Goal: Task Accomplishment & Management: Use online tool/utility

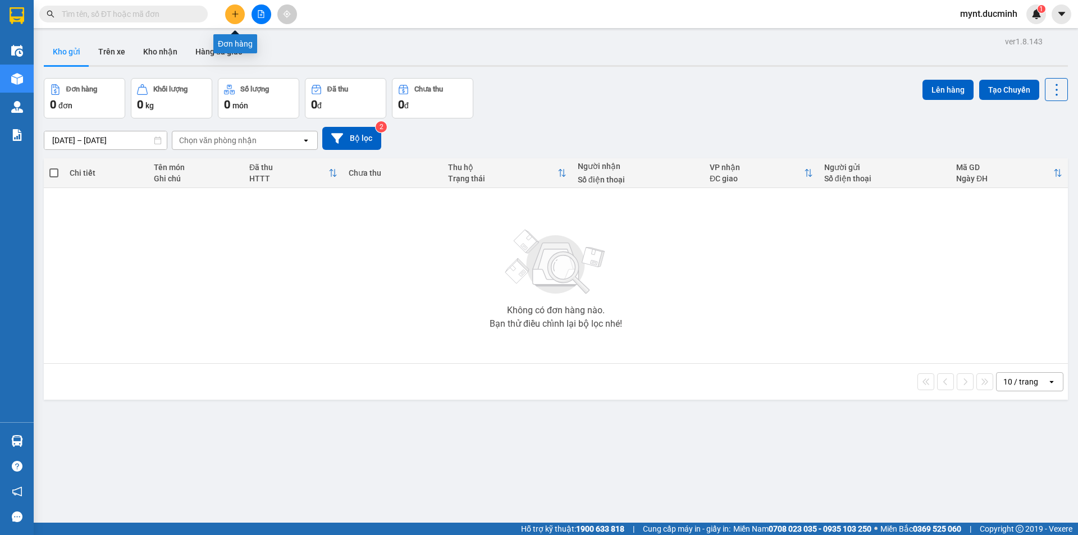
click at [233, 16] on icon "plus" at bounding box center [235, 14] width 8 height 8
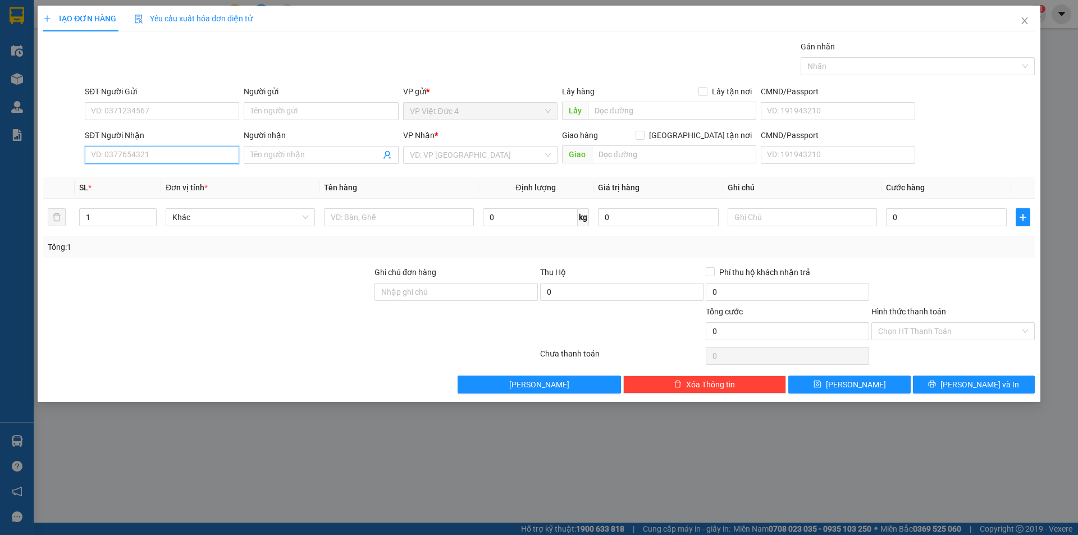
click at [165, 159] on input "SĐT Người Nhận" at bounding box center [162, 155] width 154 height 18
click at [140, 177] on div "0775577688" at bounding box center [162, 177] width 141 height 12
type input "0775577688"
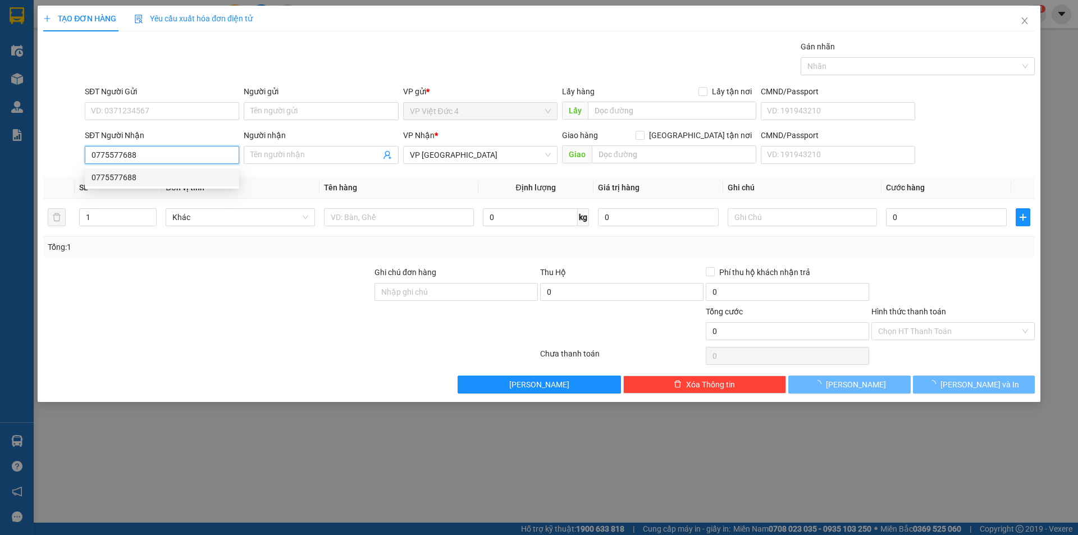
type input "40.000"
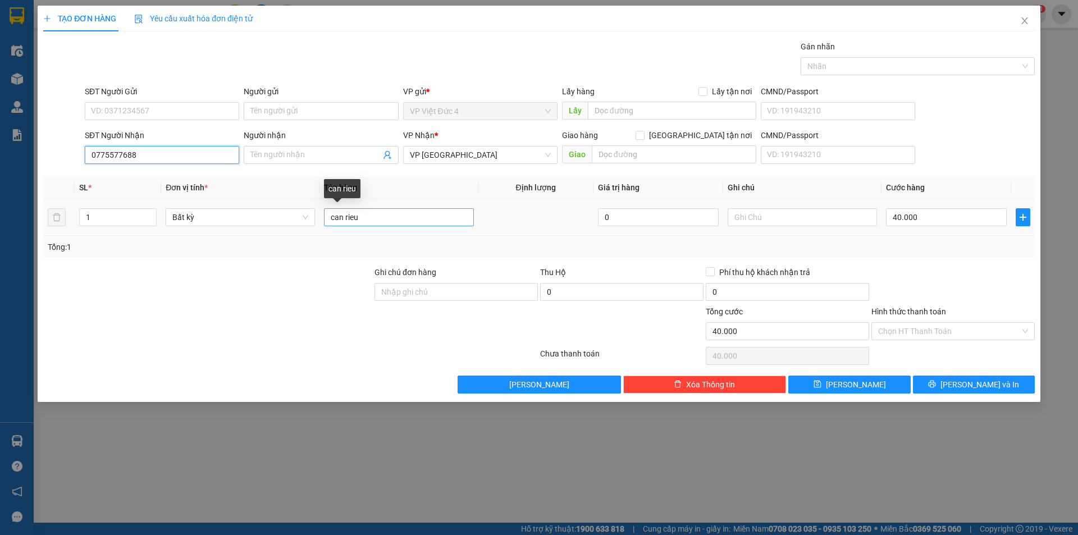
type input "0775577688"
drag, startPoint x: 376, startPoint y: 223, endPoint x: 275, endPoint y: 227, distance: 101.1
click at [275, 227] on tr "1 Bất kỳ can rieu 0 40.000" at bounding box center [538, 218] width 991 height 38
type input "tx"
click at [943, 217] on input "40.000" at bounding box center [946, 217] width 121 height 18
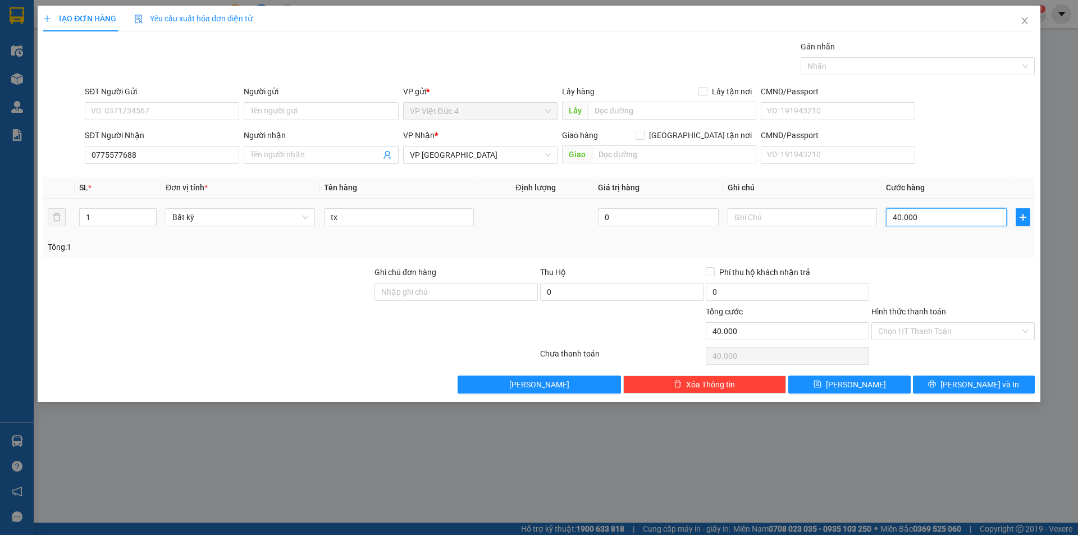
type input "6"
type input "60"
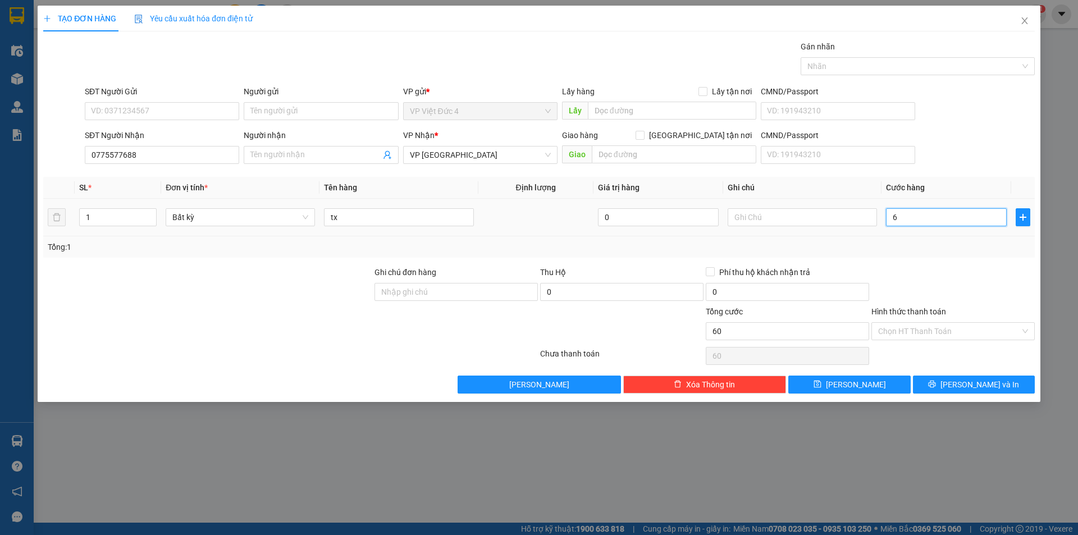
type input "60"
type input "600"
type input "6.000"
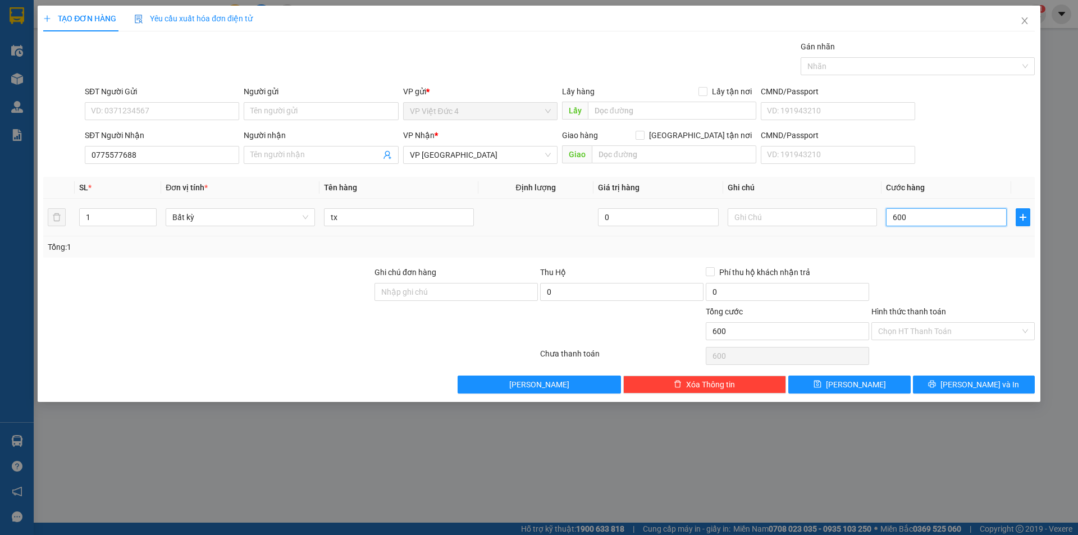
type input "6.000"
type input "60.000"
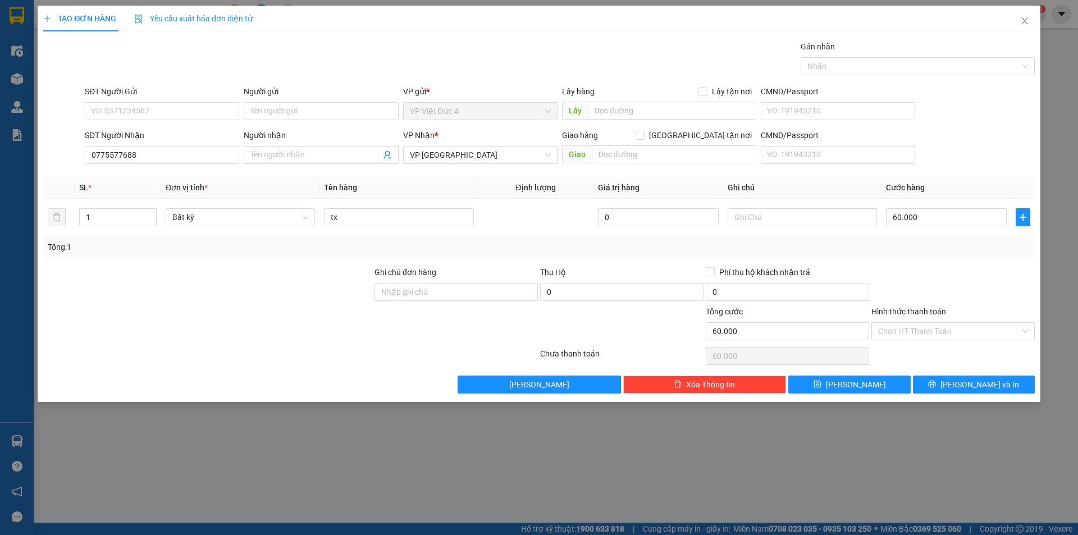
drag, startPoint x: 920, startPoint y: 347, endPoint x: 919, endPoint y: 340, distance: 6.8
click at [920, 346] on div "Chọn HT Thanh Toán" at bounding box center [953, 356] width 166 height 22
click at [918, 340] on div "Hình thức thanh toán Chọn HT Thanh Toán" at bounding box center [952, 324] width 163 height 39
click at [912, 330] on input "Hình thức thanh toán" at bounding box center [949, 331] width 142 height 17
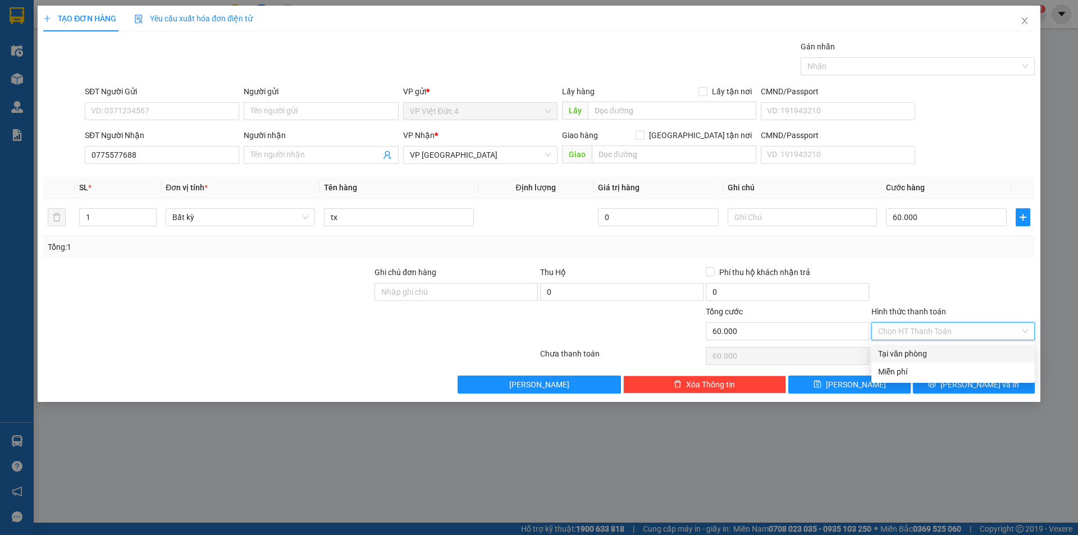
click at [911, 351] on div "Tại văn phòng" at bounding box center [953, 353] width 150 height 12
type input "0"
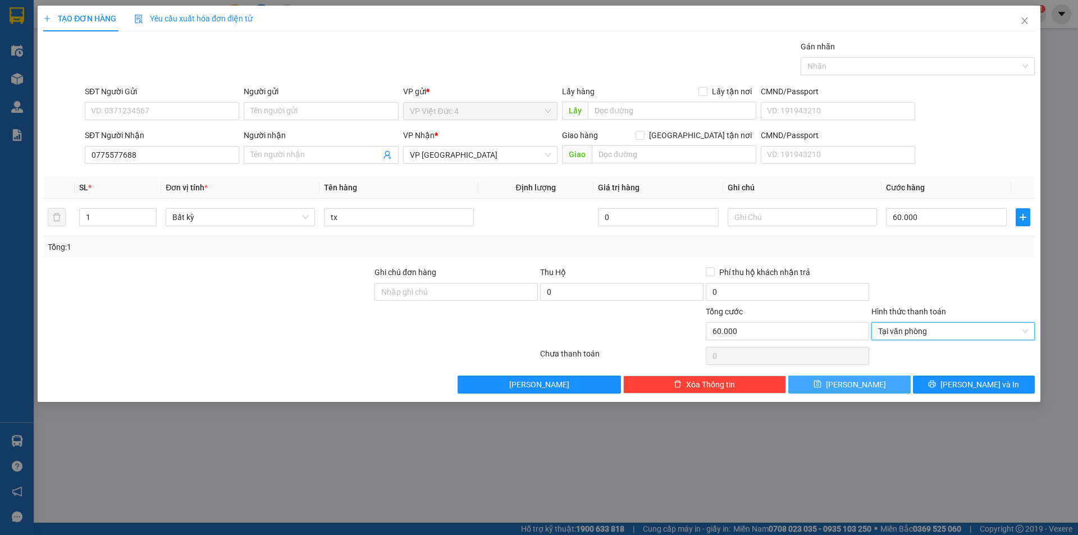
click at [891, 388] on button "[PERSON_NAME]" at bounding box center [849, 385] width 122 height 18
type input "0"
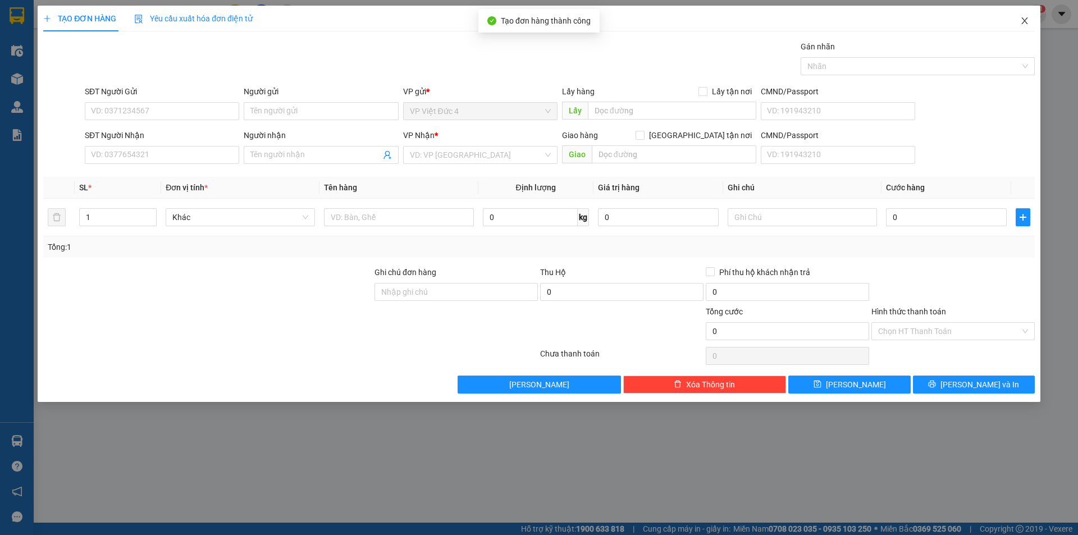
click at [1027, 20] on icon "close" at bounding box center [1024, 20] width 9 height 9
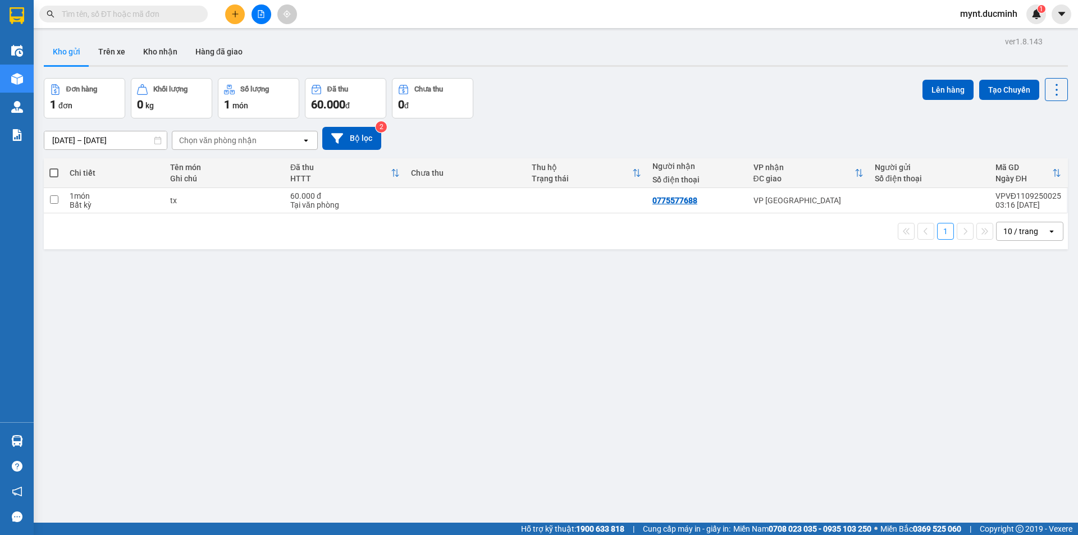
click at [52, 176] on span at bounding box center [53, 172] width 9 height 9
click at [54, 167] on input "checkbox" at bounding box center [54, 167] width 0 height 0
checkbox input "true"
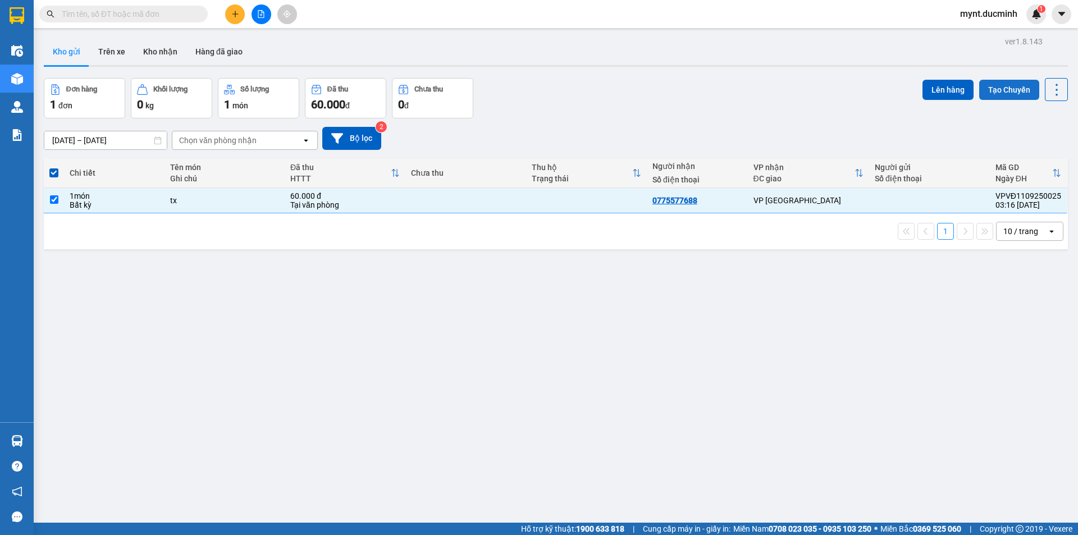
click at [979, 98] on button "Tạo Chuyến" at bounding box center [1009, 90] width 60 height 20
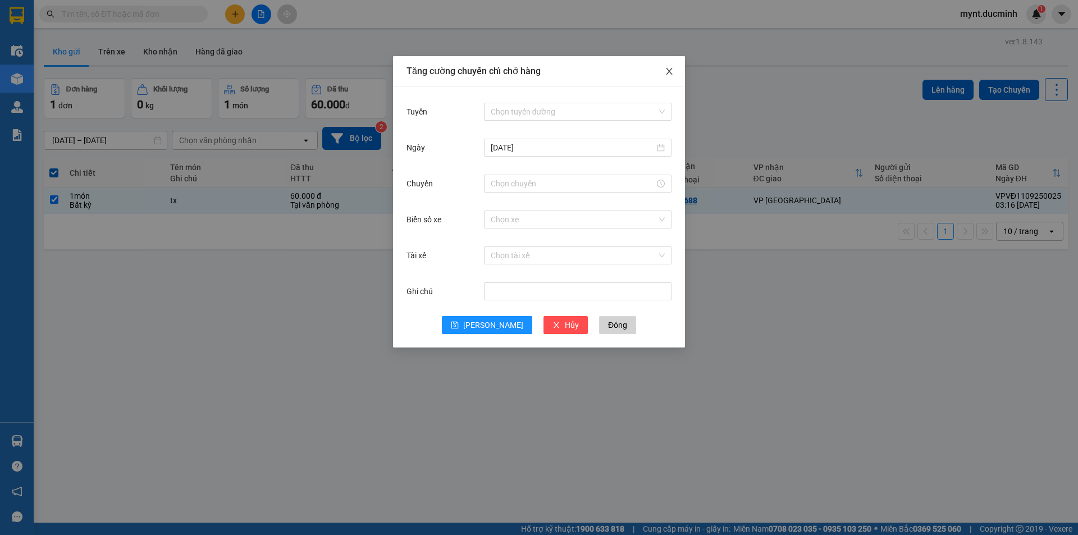
click at [666, 67] on span "Close" at bounding box center [668, 71] width 31 height 31
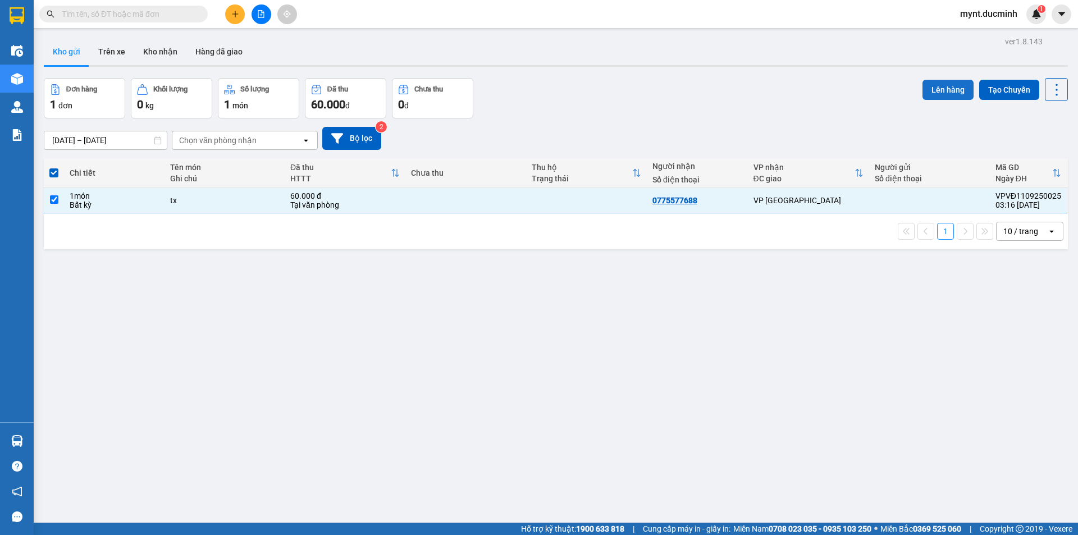
click at [931, 91] on button "Lên hàng" at bounding box center [947, 90] width 51 height 20
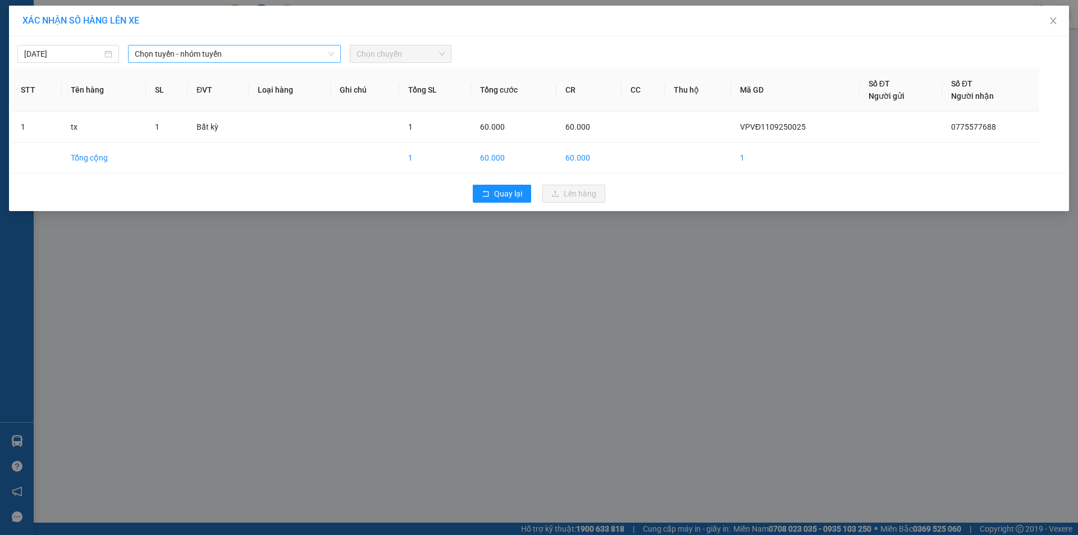
click at [264, 49] on span "Chọn tuyến - nhóm tuyến" at bounding box center [234, 53] width 199 height 17
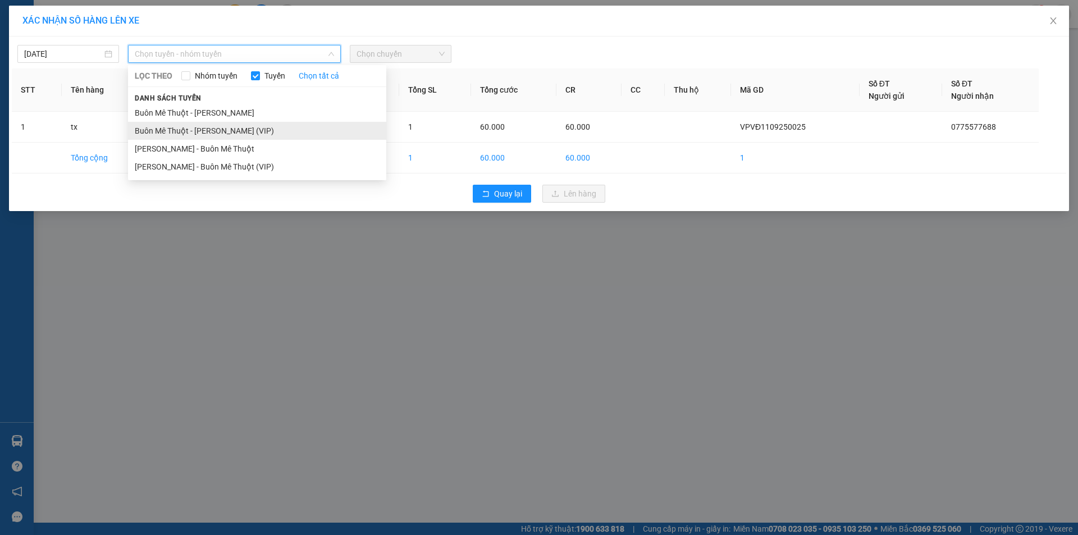
click at [211, 138] on li "Buôn Mê Thuột - [PERSON_NAME] (VIP)" at bounding box center [257, 131] width 258 height 18
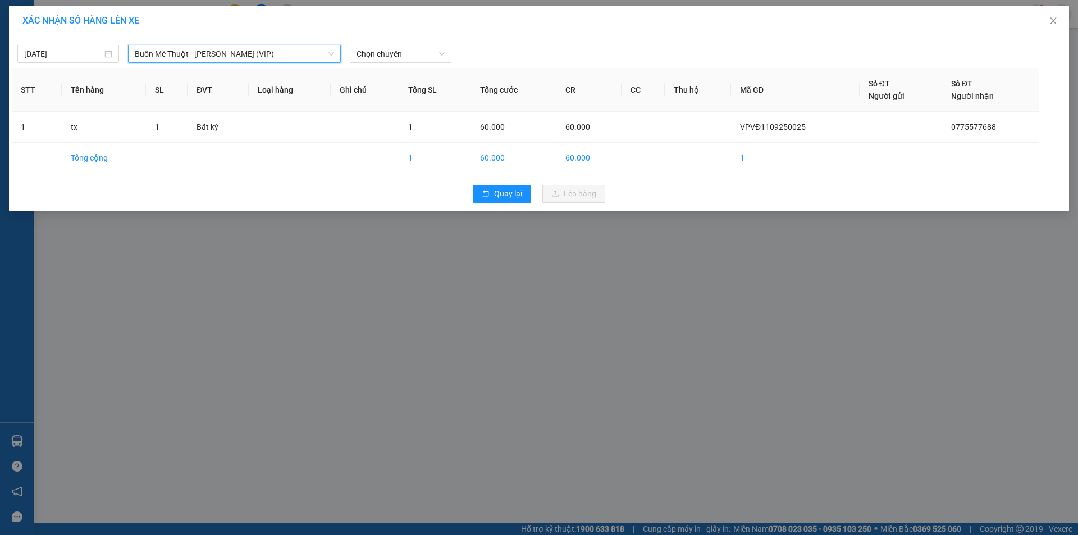
click at [425, 65] on div "[DATE] Buôn Mê Thuột - [PERSON_NAME] (VIP) Buôn Mê Thuột - [GEOGRAPHIC_DATA] (V…" at bounding box center [539, 123] width 1060 height 175
click at [424, 60] on span "Chọn chuyến" at bounding box center [400, 53] width 88 height 17
click at [398, 93] on div "20:00" at bounding box center [400, 94] width 88 height 12
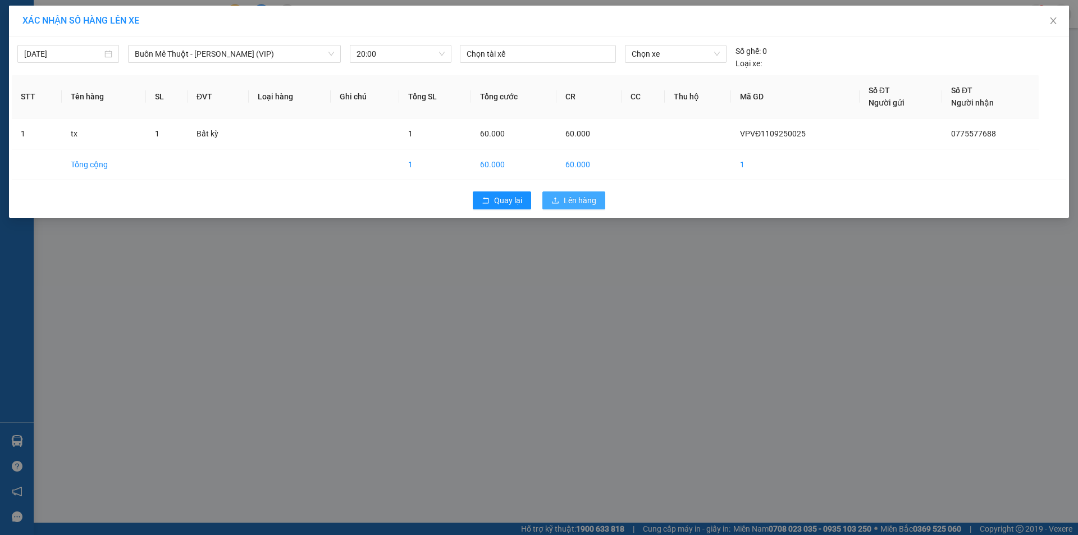
click at [581, 198] on span "Lên hàng" at bounding box center [580, 200] width 33 height 12
